Goal: Find specific page/section: Find specific page/section

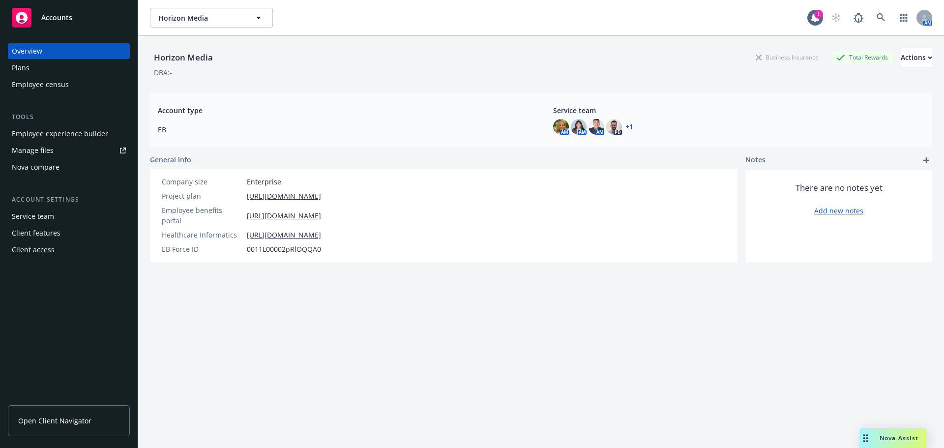
click at [51, 20] on span "Accounts" at bounding box center [56, 18] width 31 height 8
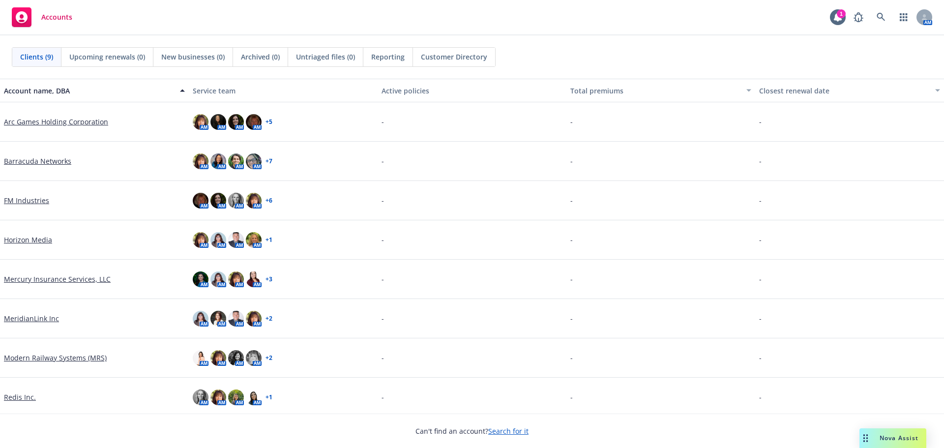
click at [30, 280] on link "Mercury Insurance Services, LLC" at bounding box center [57, 279] width 107 height 10
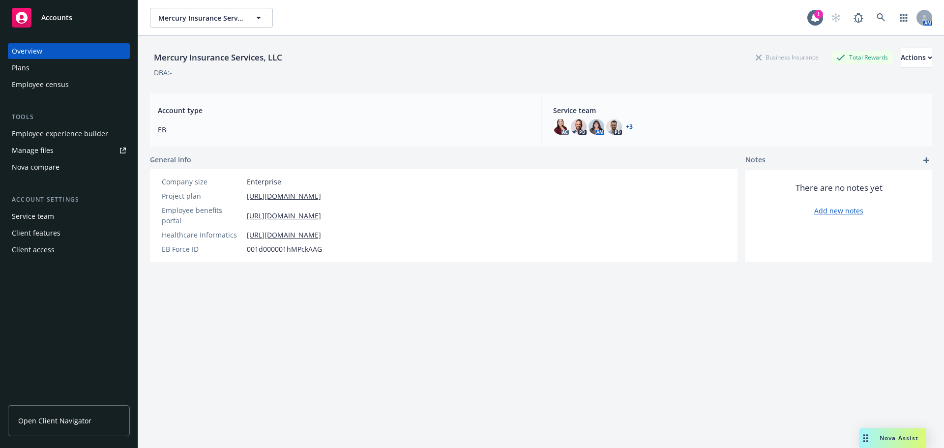
click at [52, 83] on div "Employee census" at bounding box center [40, 85] width 57 height 16
